Goal: Information Seeking & Learning: Learn about a topic

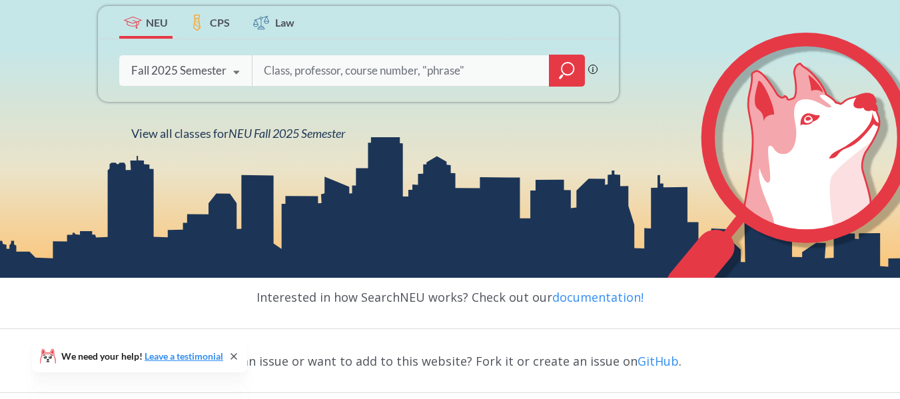
scroll to position [244, 0]
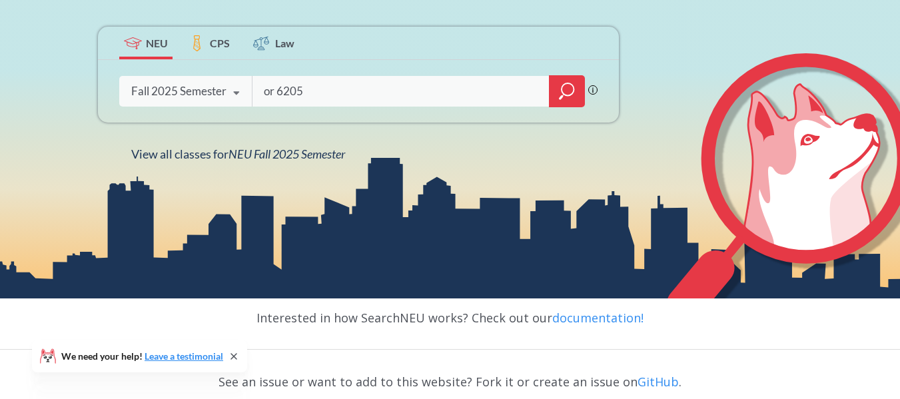
type input "or 6205"
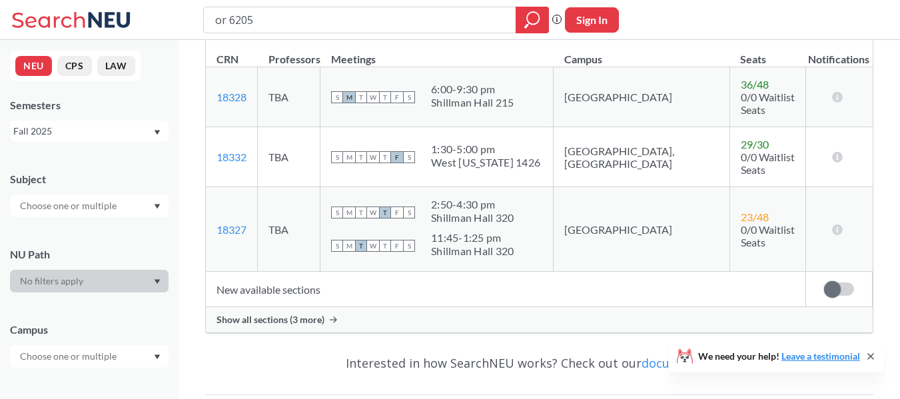
scroll to position [266, 0]
click at [427, 308] on div "Show all sections (3 more)" at bounding box center [539, 320] width 667 height 25
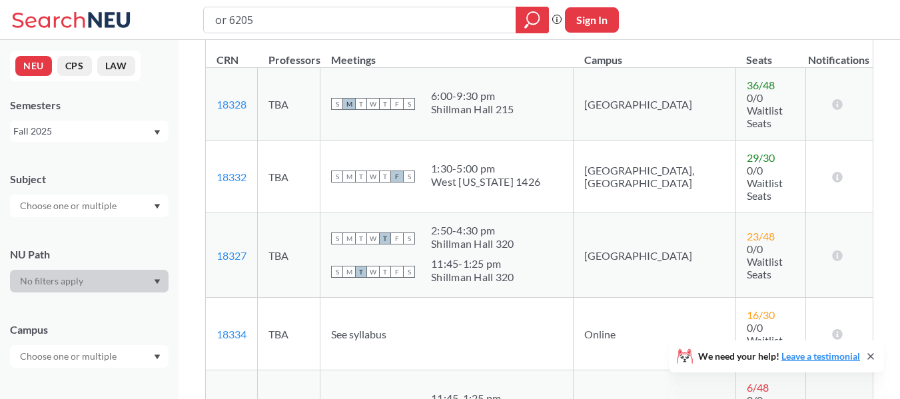
click at [477, 162] on div "1:30 - 5:00 pm [GEOGRAPHIC_DATA][US_STATE] 1426" at bounding box center [485, 176] width 109 height 29
click at [476, 175] on div "West [US_STATE] 1426" at bounding box center [485, 181] width 109 height 13
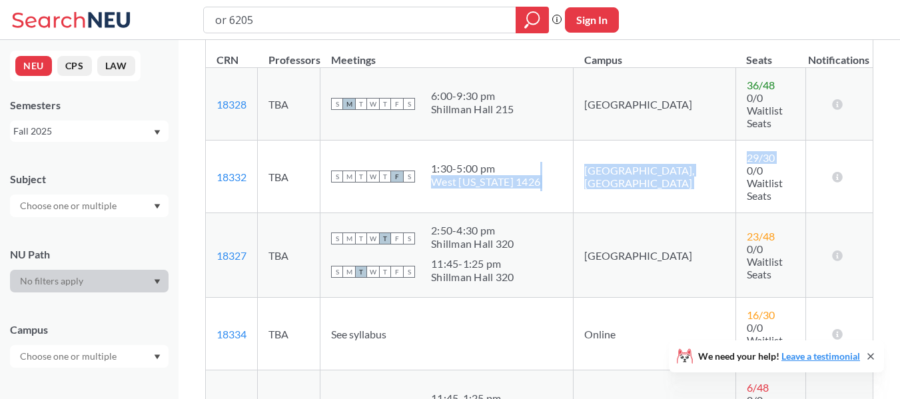
drag, startPoint x: 476, startPoint y: 151, endPoint x: 698, endPoint y: 135, distance: 223.1
click at [698, 141] on tr "18332 View this section on Banner. TBA S M T W T F S 1:30 - 5:00 pm [GEOGRAPHIC…" at bounding box center [539, 177] width 667 height 73
click at [736, 141] on td "29 / 30 0/0 Waitlist Seats" at bounding box center [771, 177] width 70 height 73
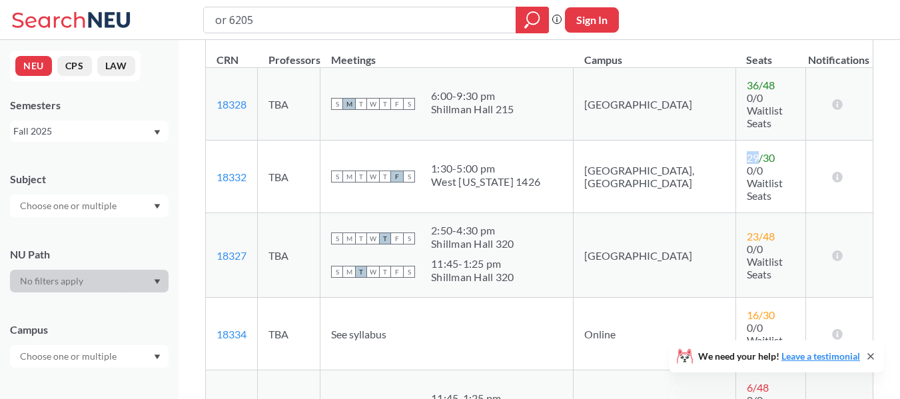
click at [736, 141] on td "29 / 30 0/0 Waitlist Seats" at bounding box center [771, 177] width 70 height 73
drag, startPoint x: 698, startPoint y: 135, endPoint x: 702, endPoint y: 154, distance: 19.7
click at [736, 154] on td "29 / 30 0/0 Waitlist Seats" at bounding box center [771, 177] width 70 height 73
click at [747, 164] on span "0/0 Waitlist Seats" at bounding box center [765, 183] width 36 height 38
click at [89, 208] on input "text" at bounding box center [69, 206] width 112 height 16
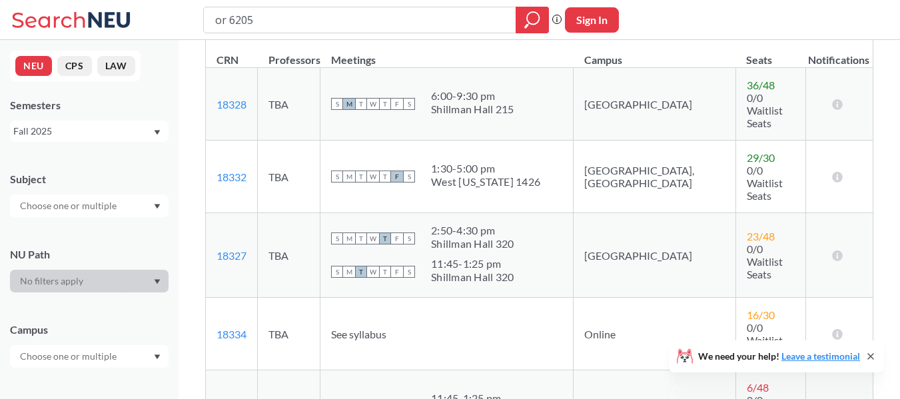
click at [89, 208] on input "text" at bounding box center [69, 206] width 112 height 16
